Goal: Information Seeking & Learning: Find specific fact

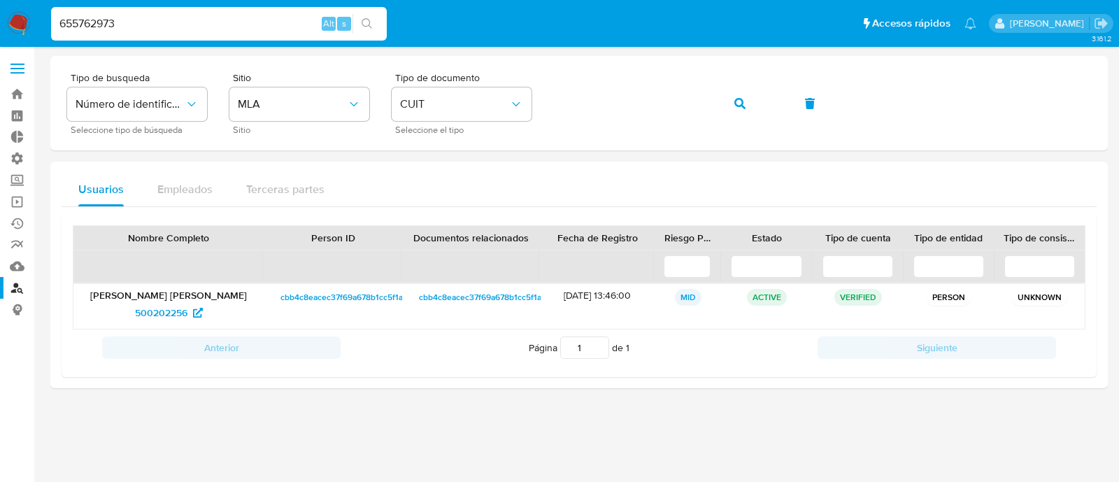
type input "655762973"
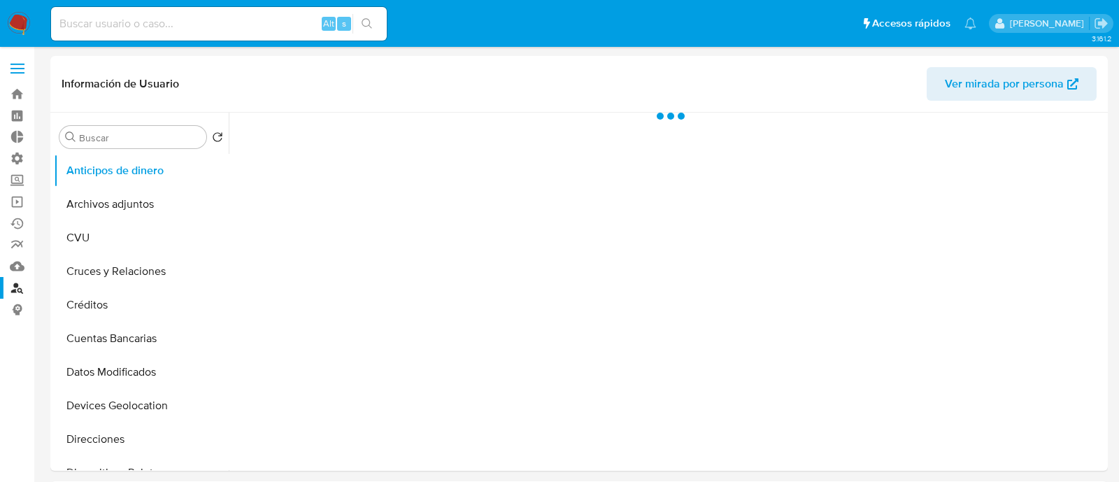
select select "10"
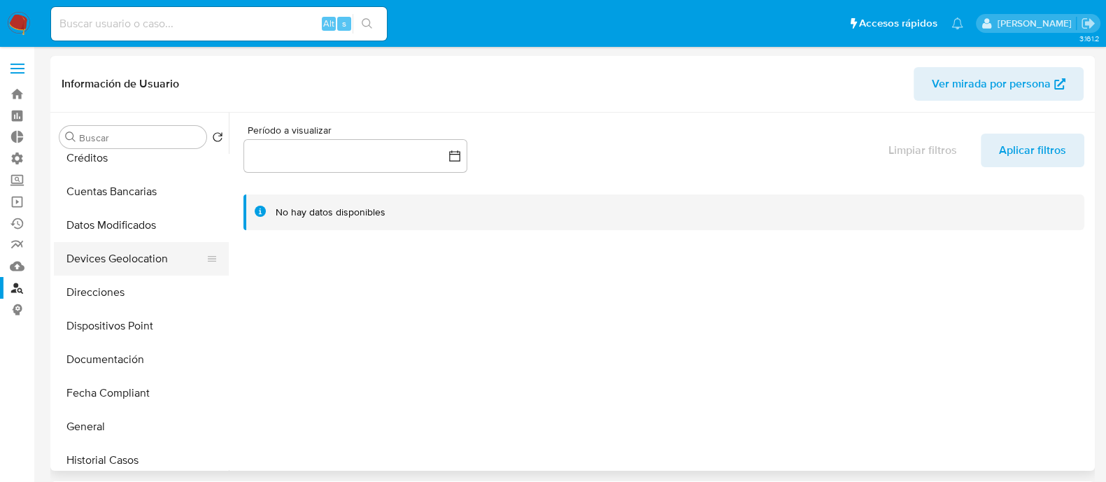
scroll to position [174, 0]
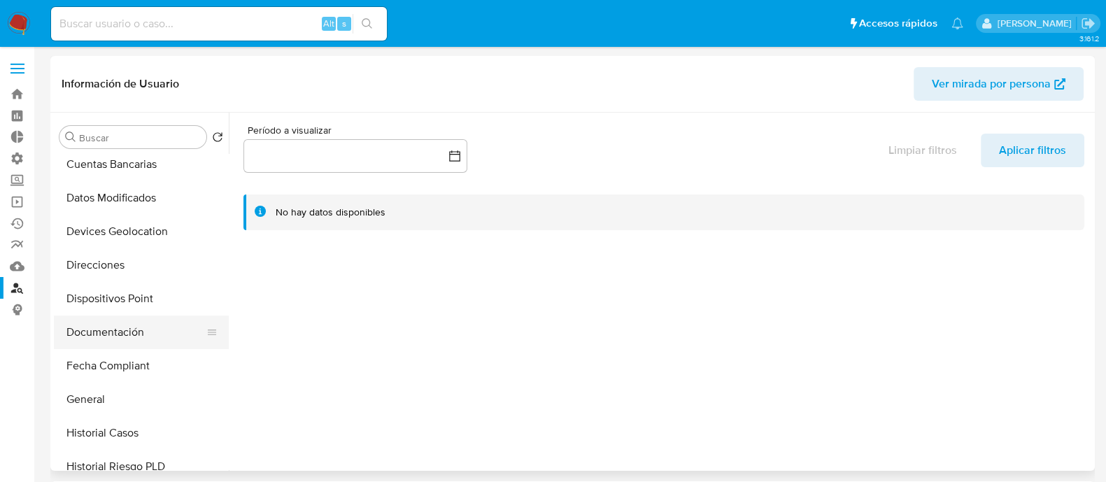
click at [118, 344] on button "Documentación" at bounding box center [136, 333] width 164 height 34
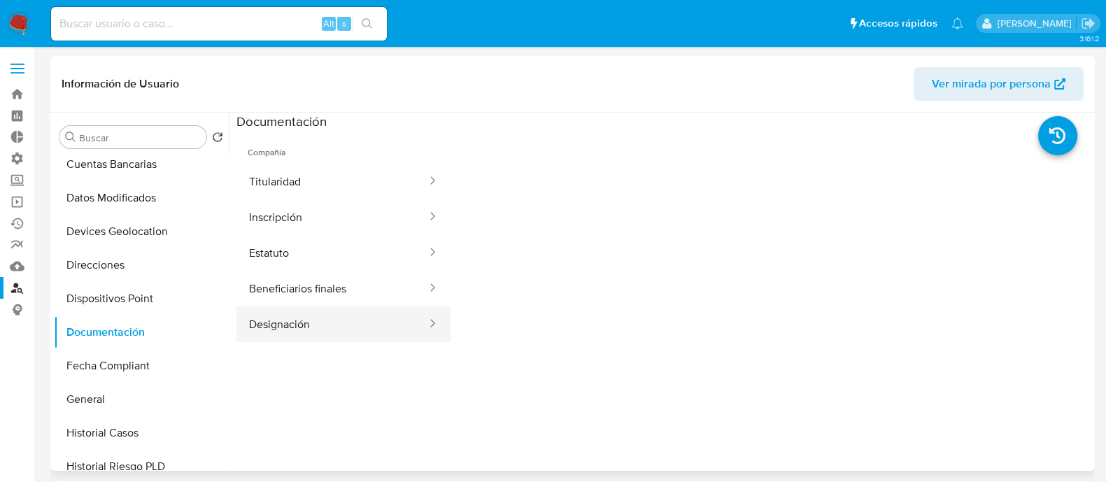
click at [326, 316] on button "Designación" at bounding box center [332, 324] width 192 height 36
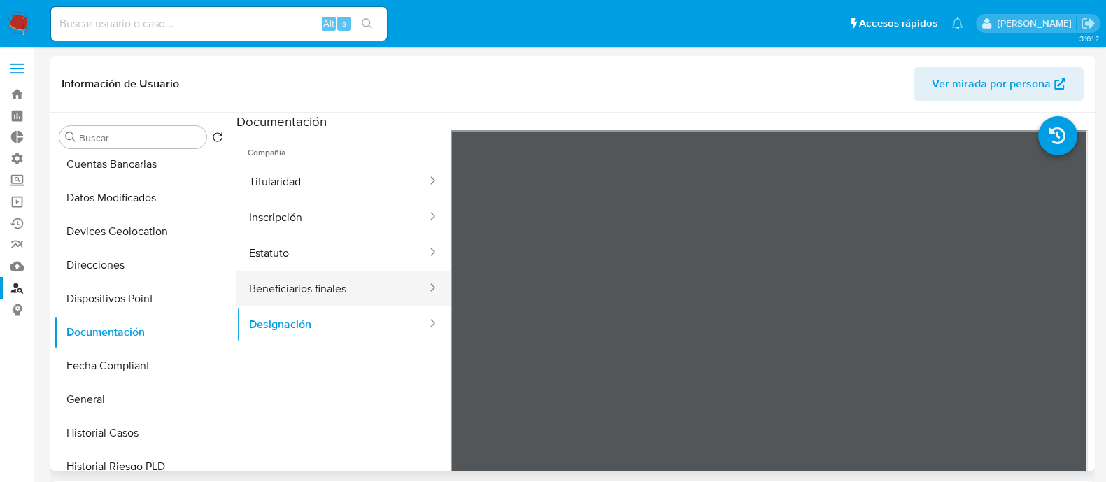
click at [388, 291] on button "Beneficiarios finales" at bounding box center [332, 289] width 192 height 36
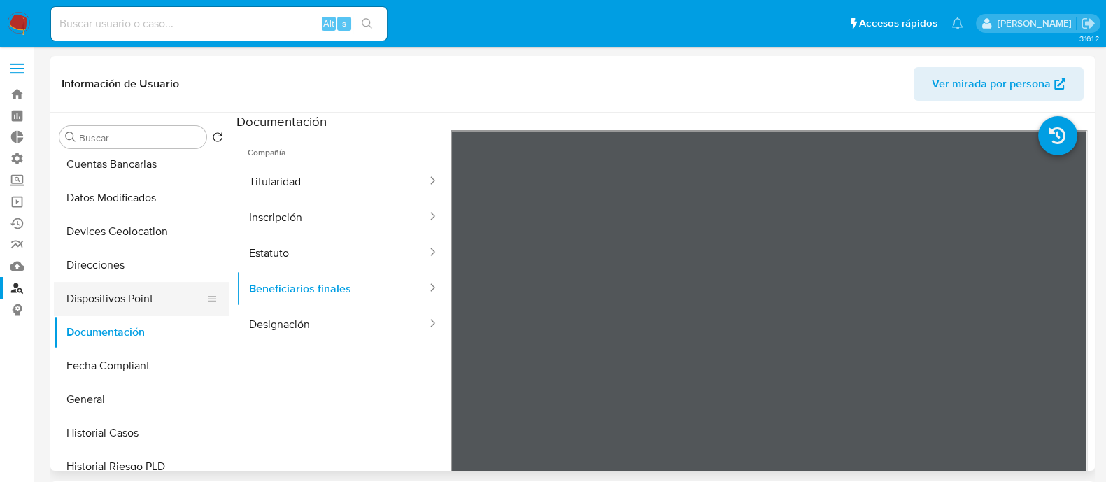
scroll to position [0, 0]
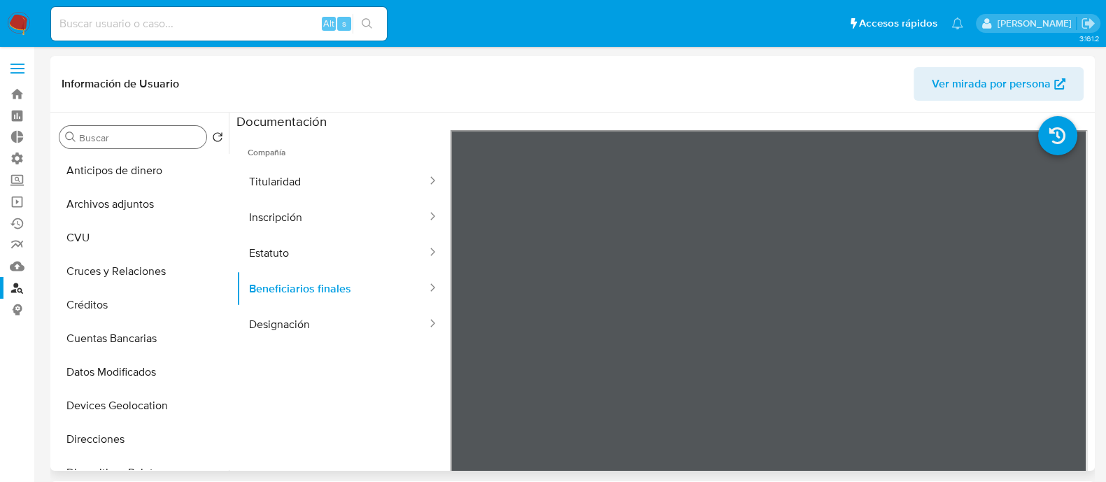
click at [159, 136] on input "Buscar" at bounding box center [140, 138] width 122 height 13
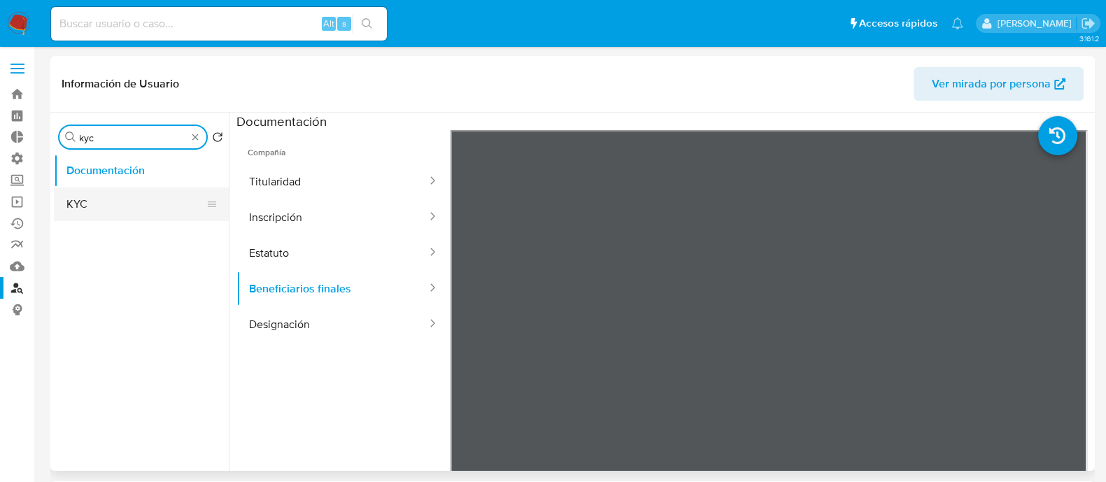
type input "kyc"
click at [148, 198] on button "KYC" at bounding box center [136, 204] width 164 height 34
